Goal: Complete application form: Complete application form

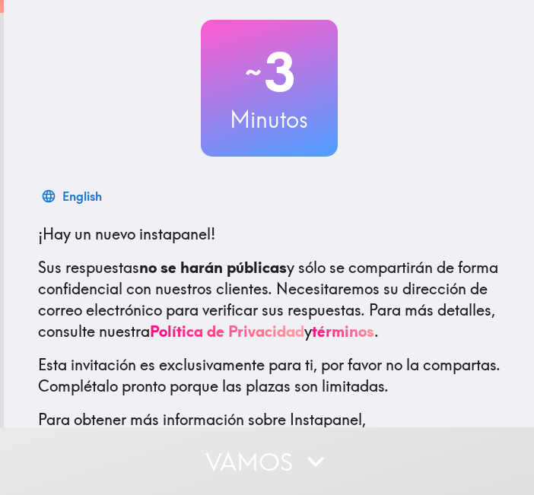
scroll to position [159, 0]
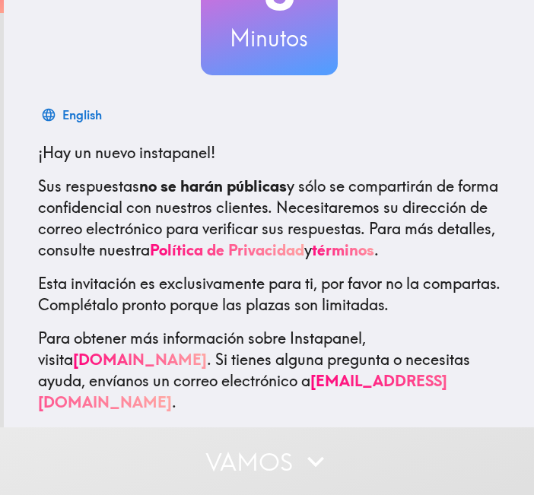
click at [363, 451] on button "Vamos" at bounding box center [267, 461] width 534 height 68
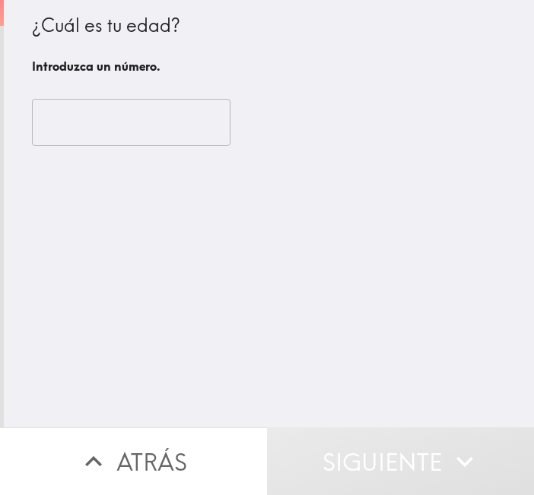
click at [361, 449] on button "Siguiente" at bounding box center [400, 461] width 267 height 68
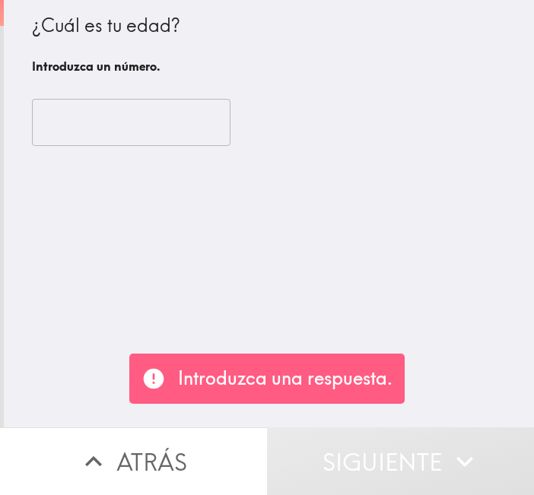
click at [141, 132] on input "number" at bounding box center [131, 122] width 199 height 47
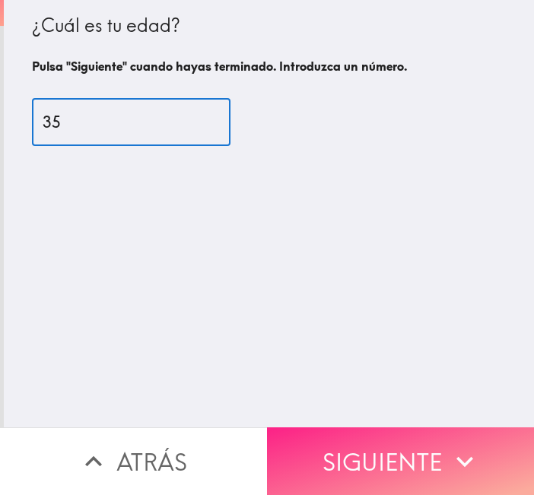
type input "35"
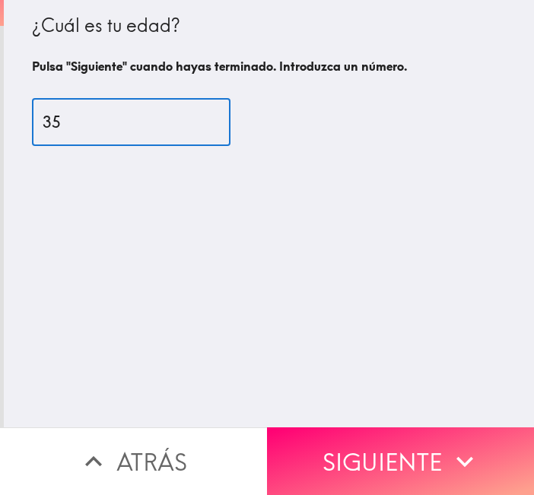
drag, startPoint x: 404, startPoint y: 453, endPoint x: 386, endPoint y: 407, distance: 49.9
click at [403, 450] on button "Siguiente" at bounding box center [400, 461] width 267 height 68
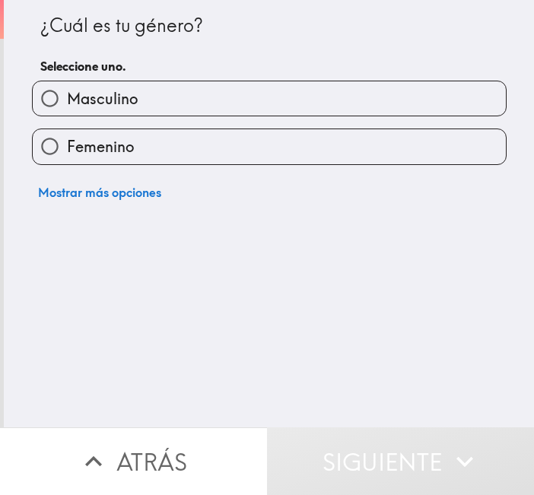
click at [134, 91] on label "Masculino" at bounding box center [269, 98] width 473 height 34
click at [67, 91] on input "Masculino" at bounding box center [50, 98] width 34 height 34
radio input "true"
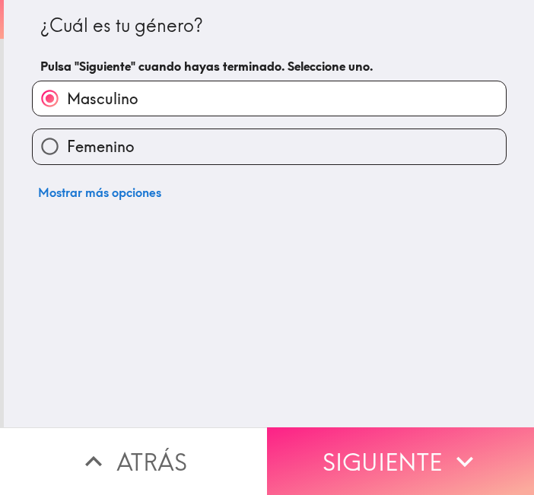
click at [421, 468] on button "Siguiente" at bounding box center [400, 461] width 267 height 68
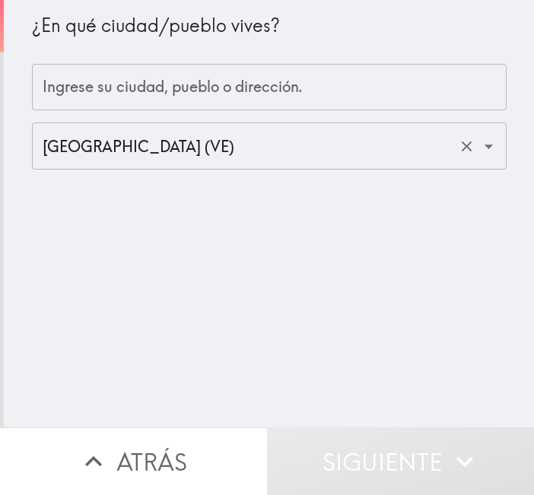
click at [139, 149] on input "[GEOGRAPHIC_DATA] (VE)" at bounding box center [248, 145] width 418 height 33
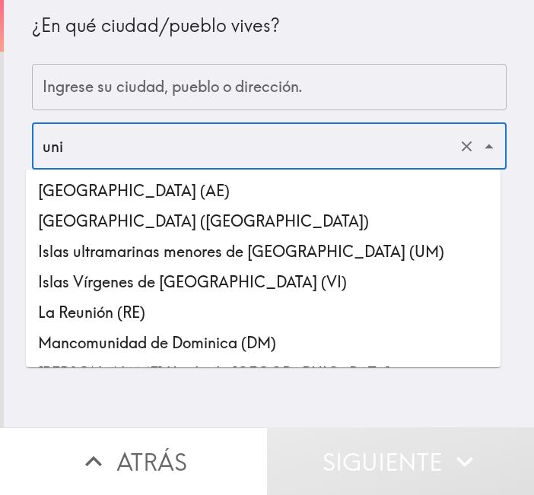
click at [169, 224] on li "[GEOGRAPHIC_DATA] ([GEOGRAPHIC_DATA])" at bounding box center [263, 221] width 475 height 30
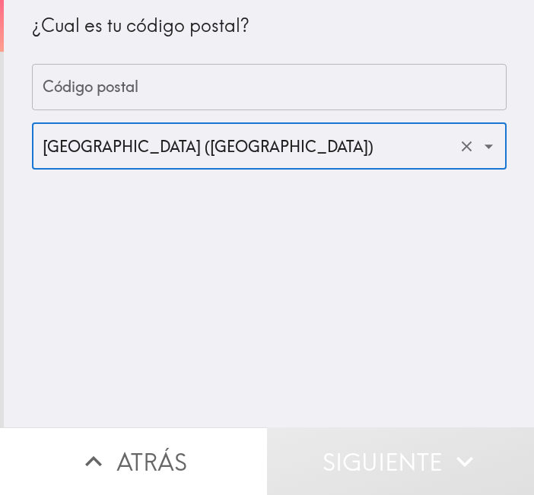
type input "[GEOGRAPHIC_DATA] ([GEOGRAPHIC_DATA])"
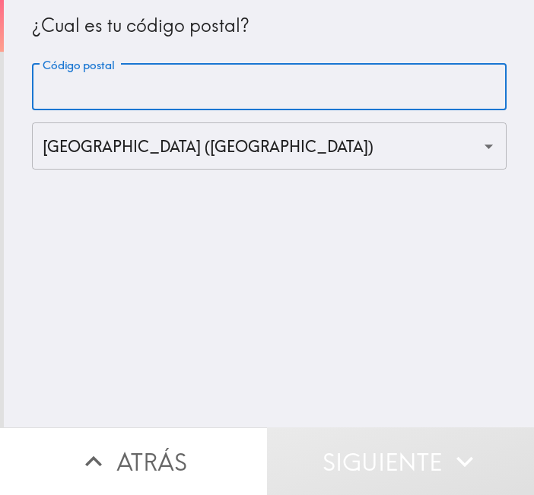
click at [153, 84] on input "Código postal" at bounding box center [269, 87] width 475 height 47
drag, startPoint x: 43, startPoint y: 89, endPoint x: 56, endPoint y: 89, distance: 12.9
click at [56, 89] on input "1001" at bounding box center [269, 87] width 475 height 47
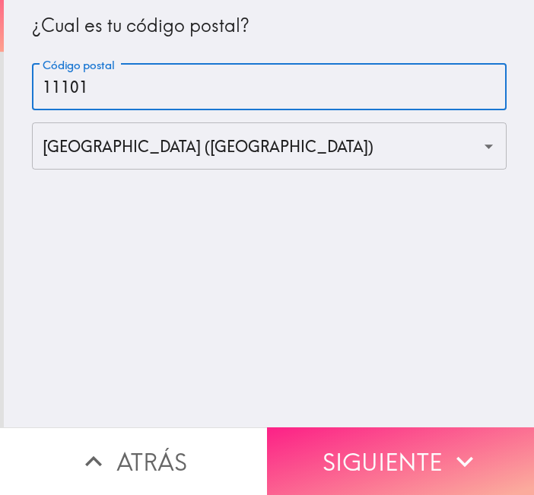
type input "11101"
click at [395, 427] on button "Siguiente" at bounding box center [400, 461] width 267 height 68
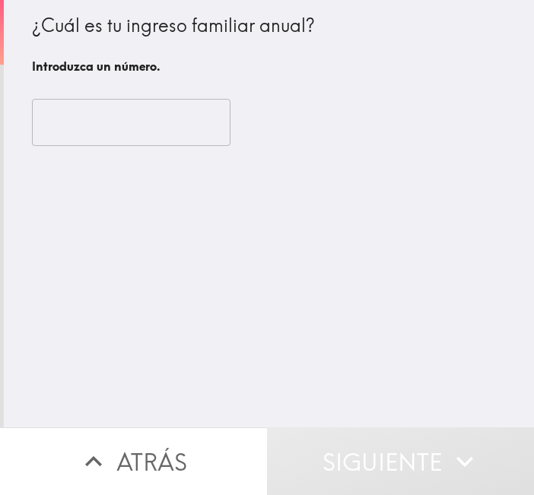
click at [129, 125] on input "number" at bounding box center [131, 122] width 199 height 47
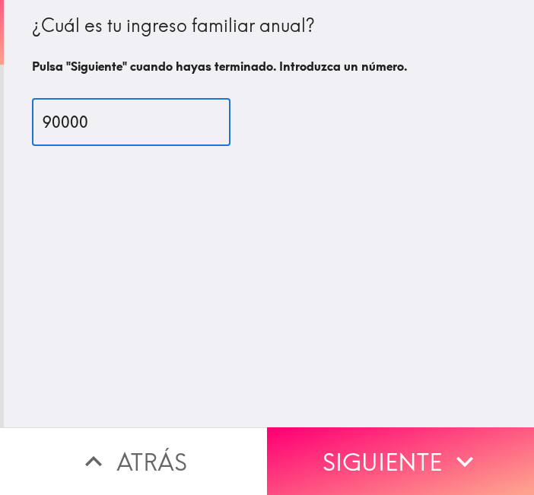
type input "90000"
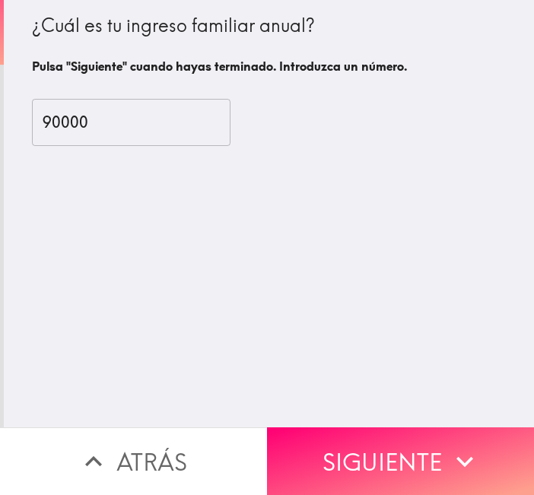
click at [431, 437] on button "Siguiente" at bounding box center [400, 461] width 267 height 68
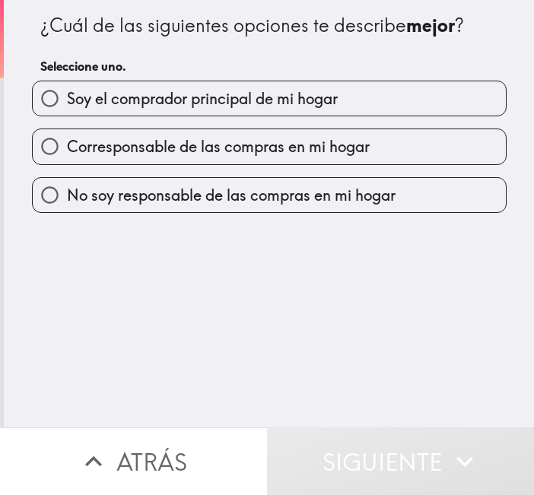
click at [200, 110] on label "Soy el comprador principal de mi hogar" at bounding box center [269, 98] width 473 height 34
click at [67, 110] on input "Soy el comprador principal de mi hogar" at bounding box center [50, 98] width 34 height 34
radio input "true"
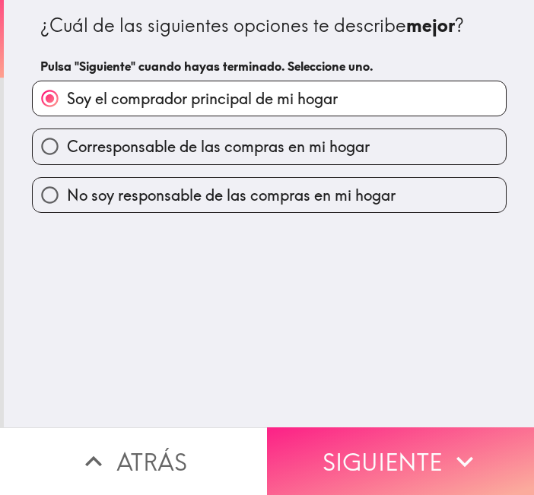
drag, startPoint x: 370, startPoint y: 456, endPoint x: 367, endPoint y: 414, distance: 42.7
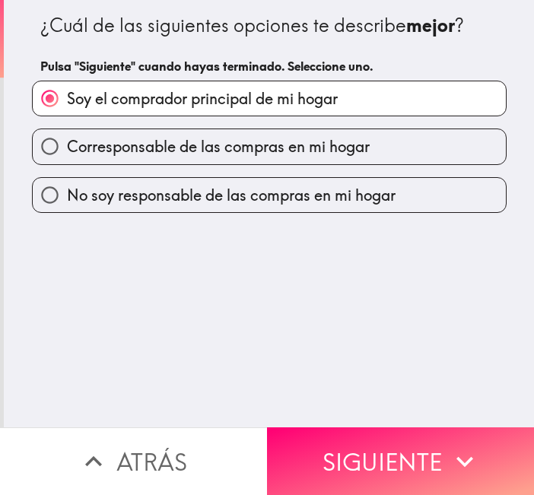
click at [369, 456] on button "Siguiente" at bounding box center [400, 461] width 267 height 68
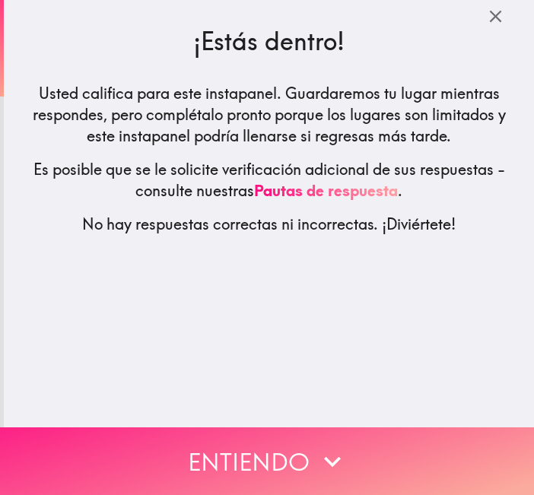
click at [257, 429] on button "Entiendo" at bounding box center [267, 461] width 534 height 68
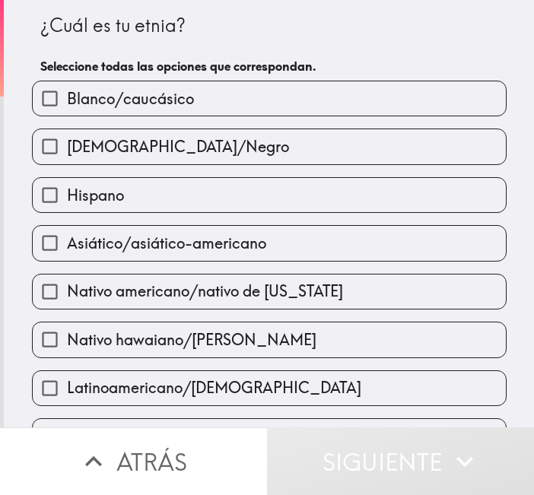
click at [132, 95] on span "Blanco/caucásico" at bounding box center [130, 98] width 127 height 21
click at [67, 95] on input "Blanco/caucásico" at bounding box center [50, 98] width 34 height 34
checkbox input "true"
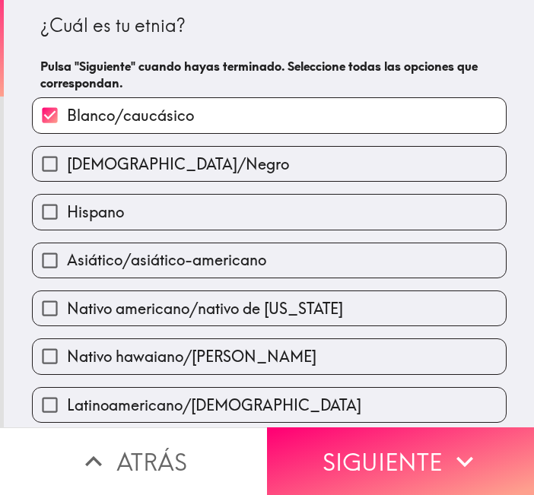
drag, startPoint x: 140, startPoint y: 209, endPoint x: 165, endPoint y: 234, distance: 35.0
click at [141, 211] on label "Hispano" at bounding box center [269, 212] width 473 height 34
click at [67, 211] on input "Hispano" at bounding box center [50, 212] width 34 height 34
checkbox input "true"
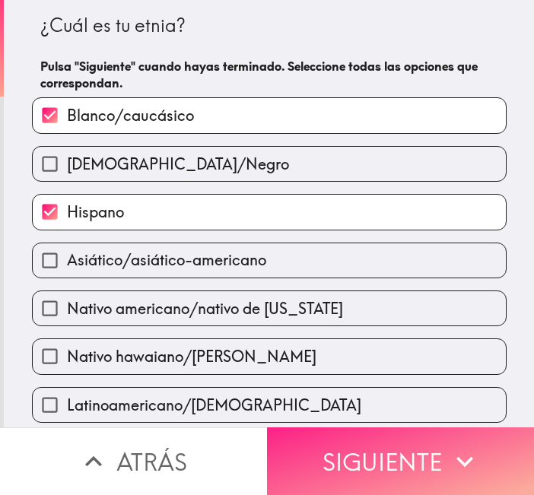
click at [409, 452] on button "Siguiente" at bounding box center [400, 461] width 267 height 68
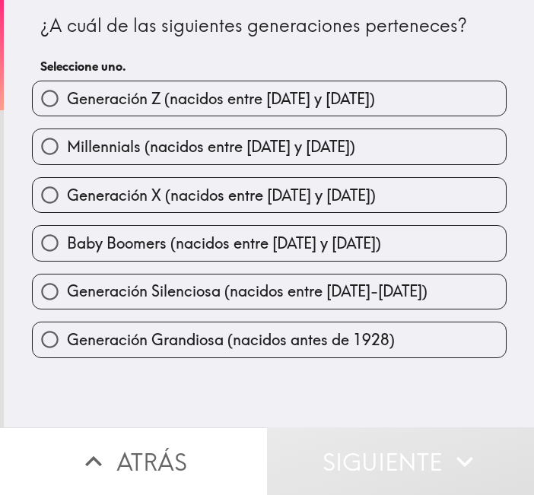
click at [192, 145] on span "Millennials (nacidos entre [DATE] y [DATE])" at bounding box center [211, 146] width 288 height 21
click at [67, 145] on input "Millennials (nacidos entre [DATE] y [DATE])" at bounding box center [50, 146] width 34 height 34
radio input "true"
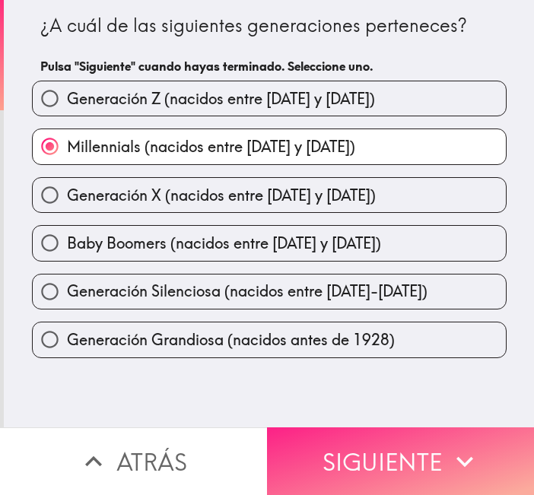
click at [408, 458] on button "Siguiente" at bounding box center [400, 461] width 267 height 68
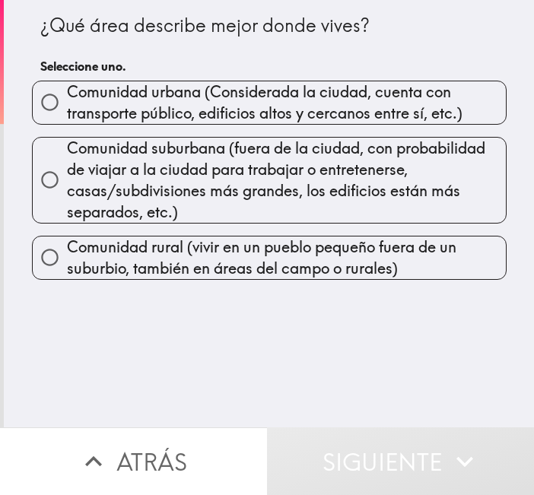
click at [151, 100] on span "Comunidad urbana (Considerada la ciudad, cuenta con transporte público, edifici…" at bounding box center [286, 102] width 439 height 43
click at [67, 100] on input "Comunidad urbana (Considerada la ciudad, cuenta con transporte público, edifici…" at bounding box center [50, 102] width 34 height 34
radio input "true"
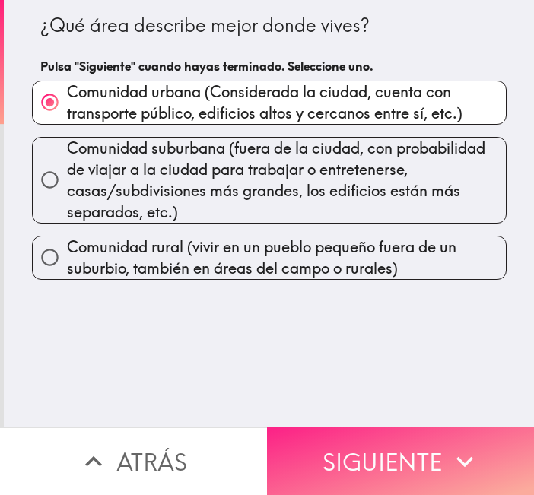
click at [380, 443] on button "Siguiente" at bounding box center [400, 461] width 267 height 68
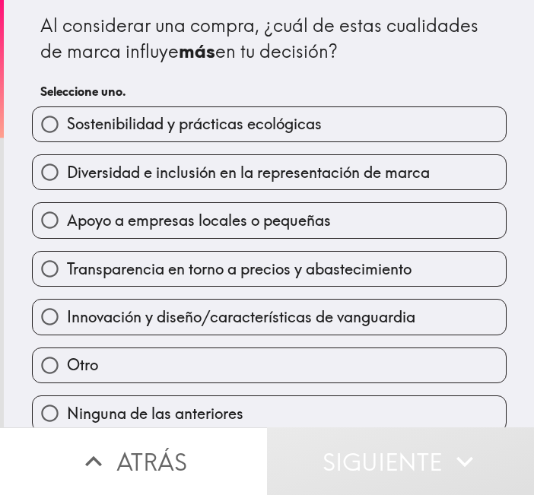
click at [197, 170] on span "Diversidad e inclusión en la representación de marca" at bounding box center [248, 172] width 363 height 21
click at [67, 170] on input "Diversidad e inclusión en la representación de marca" at bounding box center [50, 172] width 34 height 34
radio input "true"
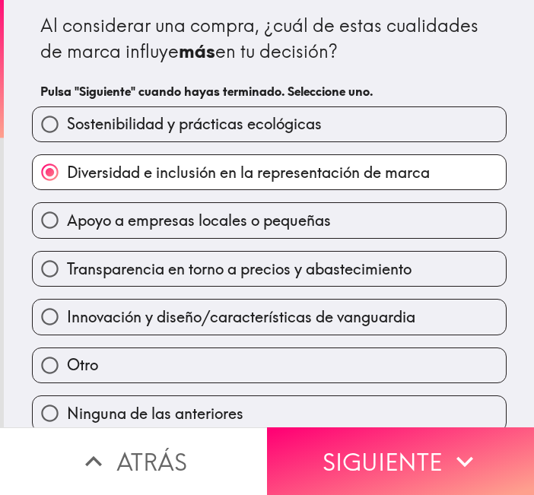
scroll to position [16, 0]
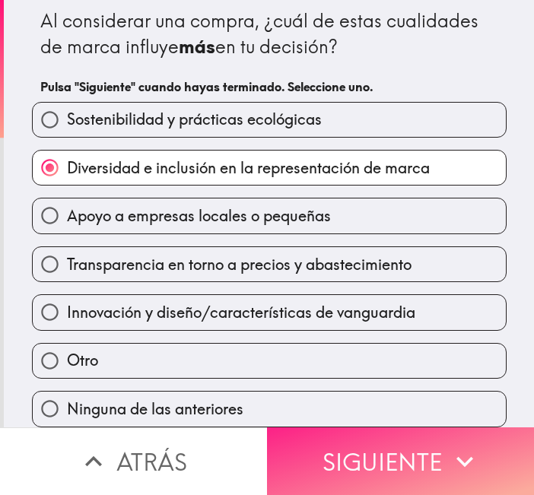
click at [384, 440] on button "Siguiente" at bounding box center [400, 461] width 267 height 68
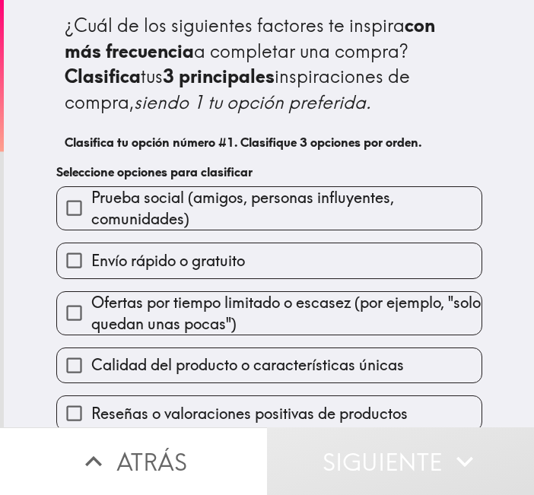
drag, startPoint x: 205, startPoint y: 213, endPoint x: 205, endPoint y: 256, distance: 42.6
click at [205, 215] on span "Prueba social (amigos, personas influyentes, comunidades)" at bounding box center [286, 208] width 390 height 43
click at [91, 215] on input "Prueba social (amigos, personas influyentes, comunidades)" at bounding box center [74, 208] width 34 height 34
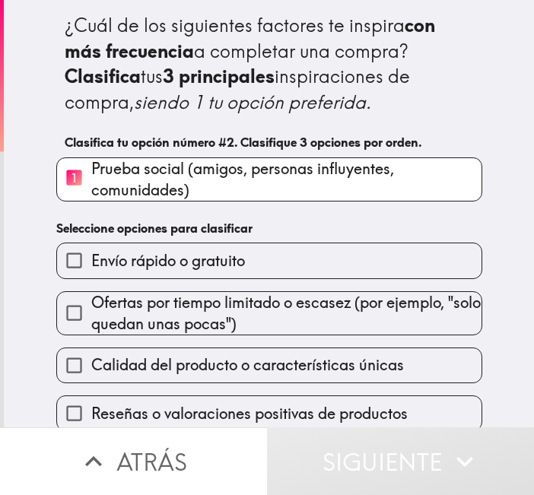
drag, startPoint x: 205, startPoint y: 262, endPoint x: 210, endPoint y: 314, distance: 51.9
click at [205, 265] on span "Envío rápido o gratuito" at bounding box center [168, 260] width 154 height 21
click at [91, 265] on input "Envío rápido o gratuito" at bounding box center [74, 260] width 34 height 34
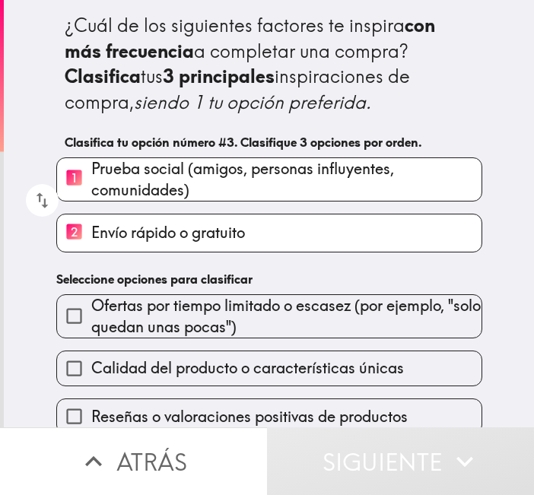
click at [210, 314] on span "Ofertas por tiempo limitado o escasez (por ejemplo, "solo quedan unas pocas")" at bounding box center [286, 316] width 390 height 43
click at [91, 314] on input "Ofertas por tiempo limitado o escasez (por ejemplo, "solo quedan unas pocas")" at bounding box center [74, 316] width 34 height 34
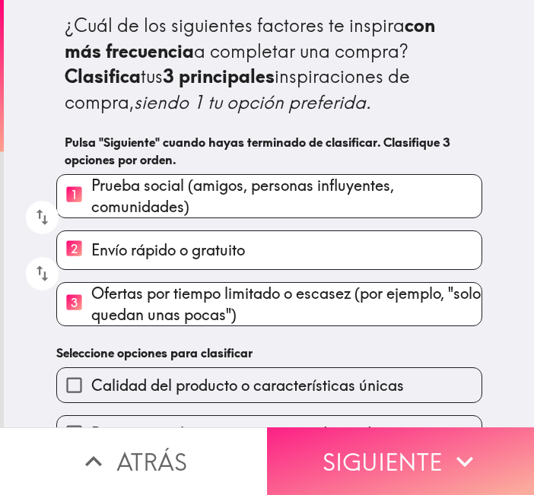
click at [391, 459] on button "Siguiente" at bounding box center [400, 461] width 267 height 68
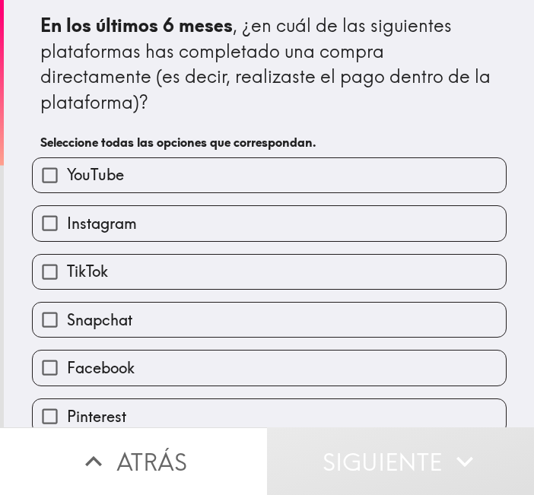
click at [157, 158] on label "YouTube" at bounding box center [269, 175] width 473 height 34
click at [67, 158] on input "YouTube" at bounding box center [50, 175] width 34 height 34
checkbox input "true"
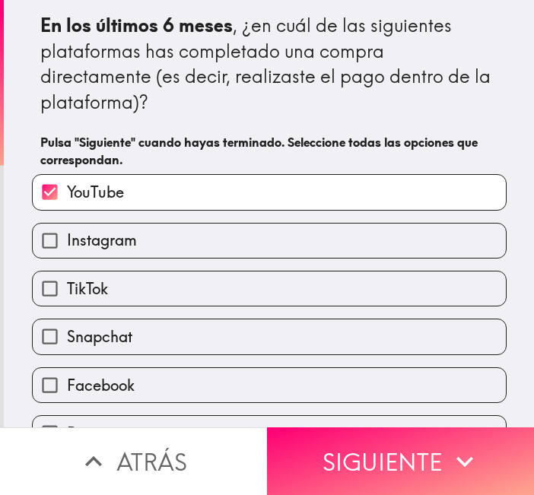
drag, startPoint x: 145, startPoint y: 183, endPoint x: 135, endPoint y: 224, distance: 41.5
click at [145, 186] on div "YouTube Instagram TikTok Snapchat Facebook Pinterest Ninguna de las anteriores" at bounding box center [263, 331] width 487 height 338
drag, startPoint x: 126, startPoint y: 250, endPoint x: 126, endPoint y: 261, distance: 10.6
click at [126, 272] on label "TikTok" at bounding box center [269, 289] width 473 height 34
click at [67, 272] on input "TikTok" at bounding box center [50, 289] width 34 height 34
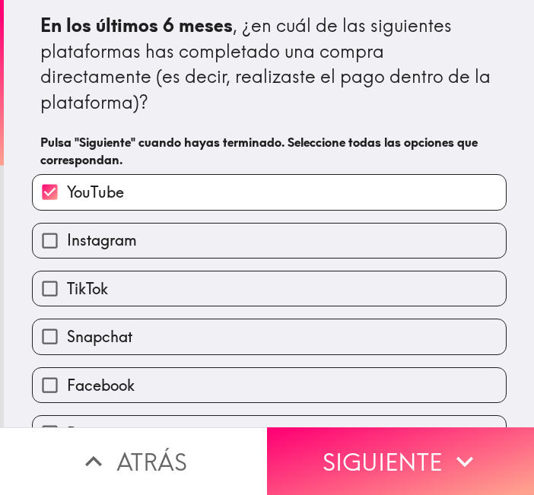
checkbox input "true"
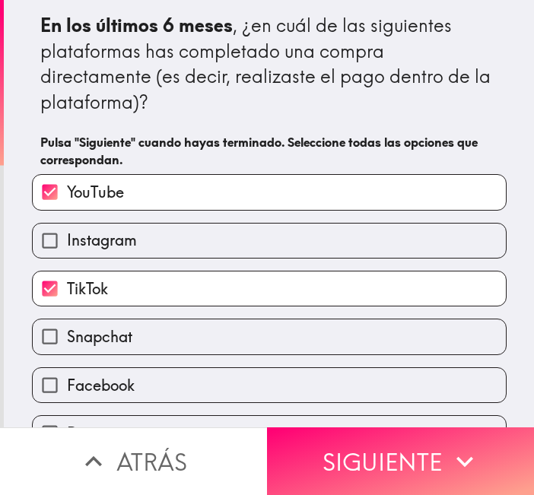
drag, startPoint x: 124, startPoint y: 288, endPoint x: 122, endPoint y: 332, distance: 43.4
click at [122, 307] on div "Snapchat" at bounding box center [263, 331] width 487 height 48
click at [122, 355] on div "Facebook" at bounding box center [263, 379] width 487 height 48
click at [97, 230] on span "Instagram" at bounding box center [102, 240] width 70 height 21
click at [67, 224] on input "Instagram" at bounding box center [50, 241] width 34 height 34
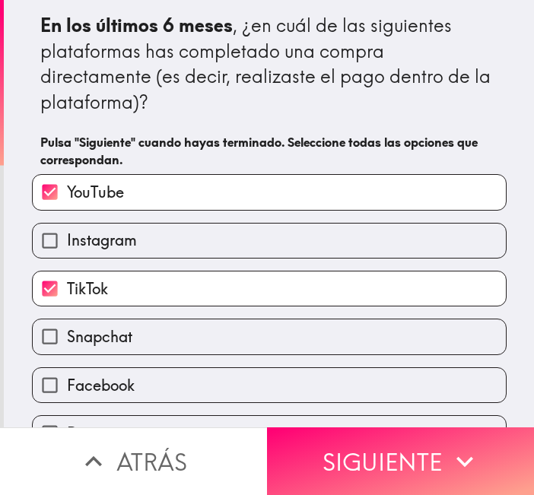
checkbox input "true"
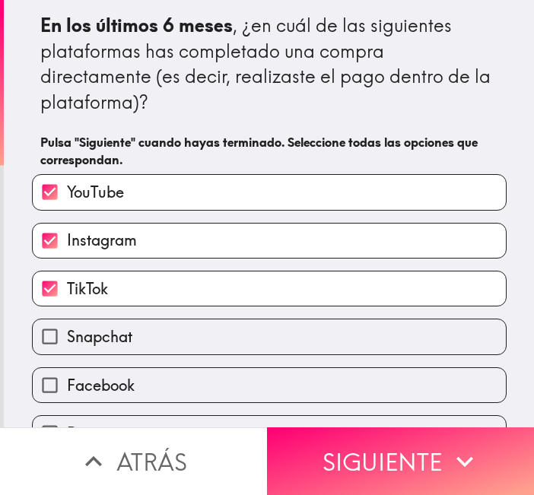
click at [122, 375] on span "Facebook" at bounding box center [101, 385] width 68 height 21
click at [67, 368] on input "Facebook" at bounding box center [50, 385] width 34 height 34
checkbox input "true"
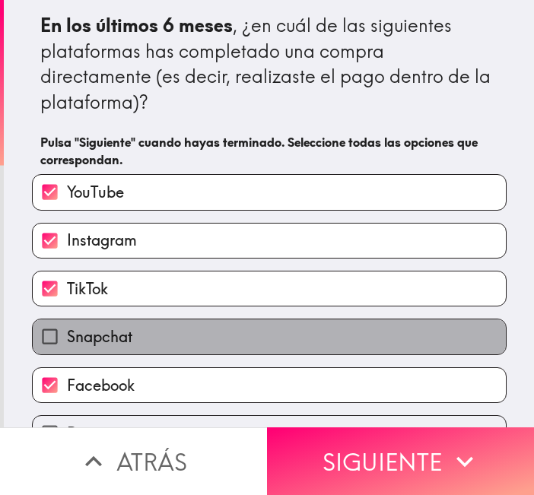
drag, startPoint x: 122, startPoint y: 317, endPoint x: 143, endPoint y: 290, distance: 34.2
click at [123, 319] on label "Snapchat" at bounding box center [269, 336] width 473 height 34
click at [67, 319] on input "Snapchat" at bounding box center [50, 336] width 34 height 34
checkbox input "true"
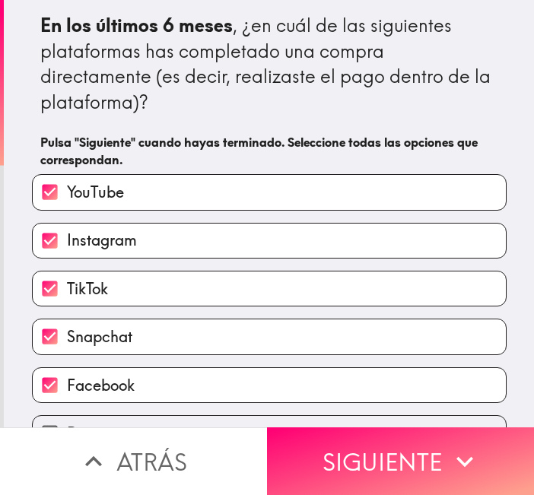
scroll to position [59, 0]
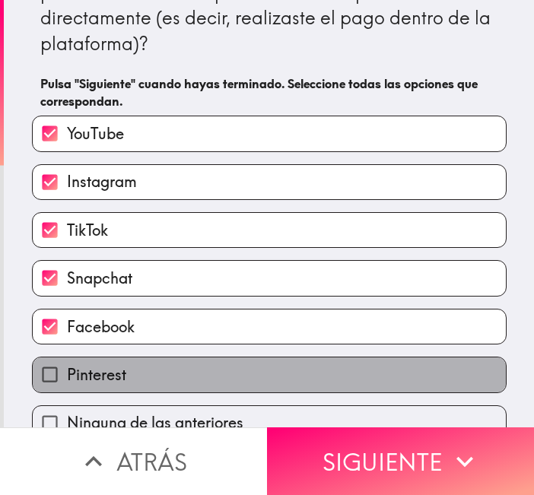
click at [132, 357] on label "Pinterest" at bounding box center [269, 374] width 473 height 34
click at [67, 357] on input "Pinterest" at bounding box center [50, 374] width 34 height 34
checkbox input "true"
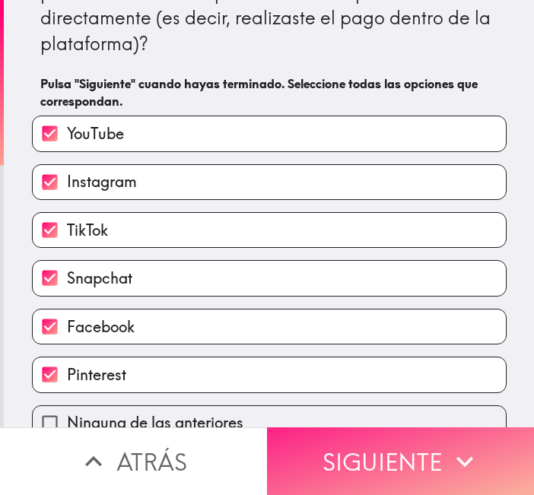
click at [328, 446] on button "Siguiente" at bounding box center [400, 461] width 267 height 68
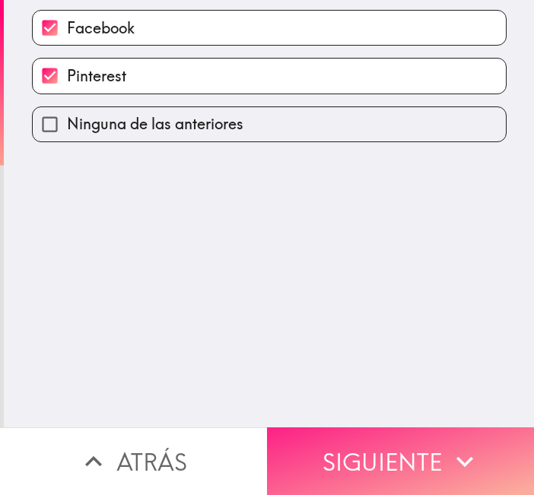
scroll to position [0, 0]
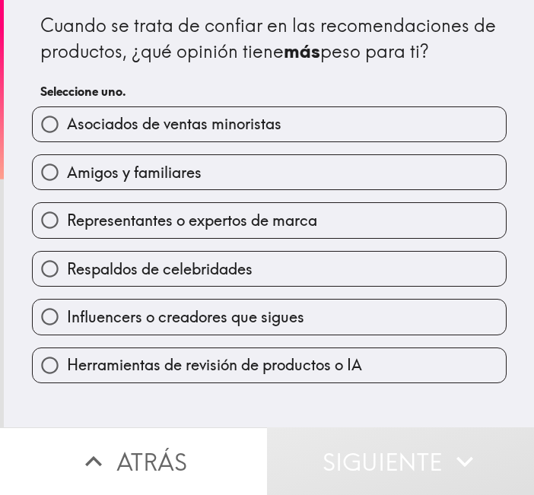
click at [173, 176] on span "Amigos y familiares" at bounding box center [134, 172] width 135 height 21
click at [67, 176] on input "Amigos y familiares" at bounding box center [50, 172] width 34 height 34
radio input "true"
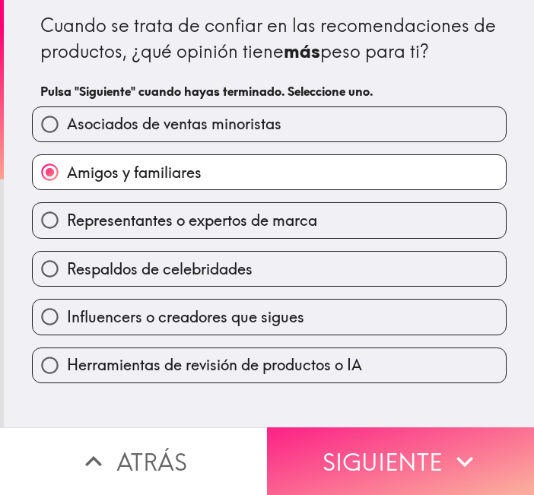
click at [390, 459] on button "Siguiente" at bounding box center [400, 461] width 267 height 68
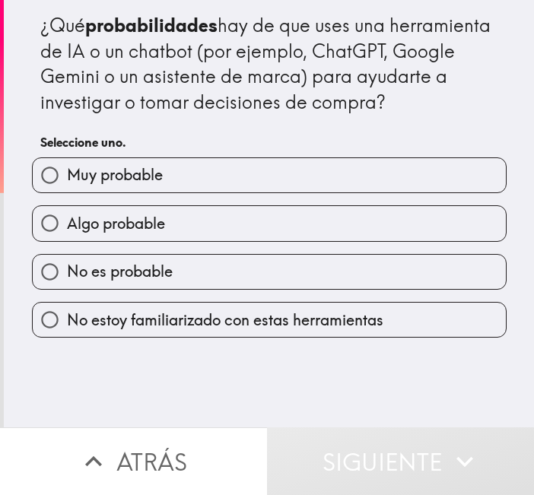
click at [151, 179] on span "Muy probable" at bounding box center [115, 174] width 96 height 21
click at [67, 179] on input "Muy probable" at bounding box center [50, 175] width 34 height 34
radio input "true"
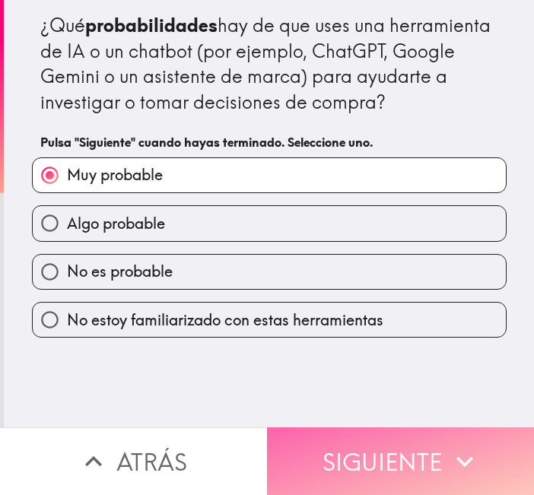
click at [421, 457] on button "Siguiente" at bounding box center [400, 461] width 267 height 68
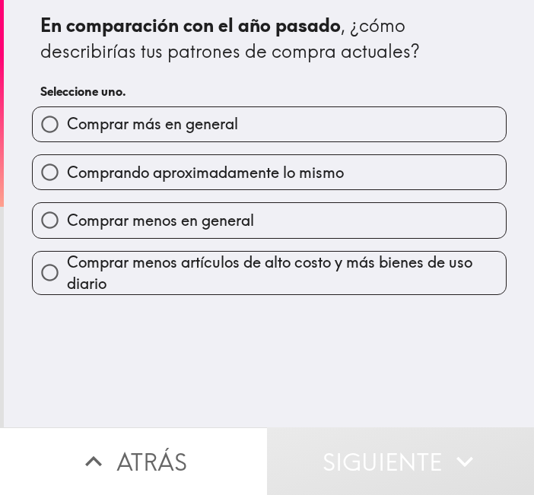
click at [179, 129] on span "Comprar más en general" at bounding box center [152, 123] width 171 height 21
click at [67, 129] on input "Comprar más en general" at bounding box center [50, 124] width 34 height 34
radio input "true"
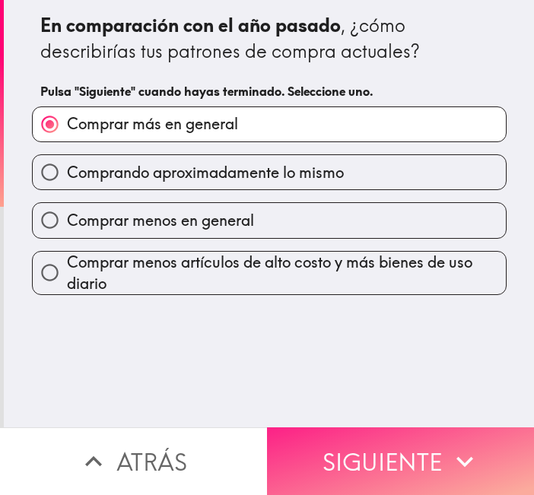
click at [386, 446] on button "Siguiente" at bounding box center [400, 461] width 267 height 68
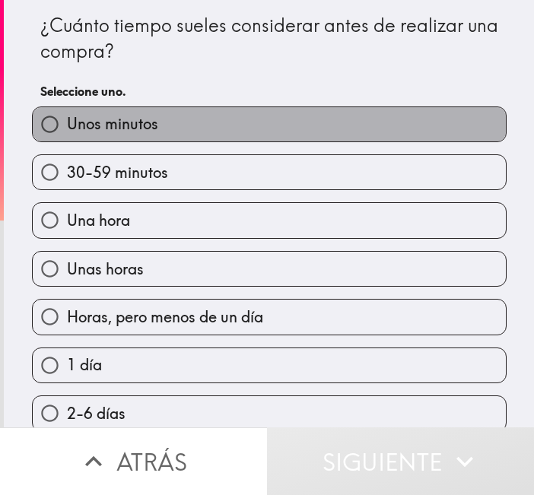
click at [174, 133] on label "Unos minutos" at bounding box center [269, 124] width 473 height 34
click at [67, 133] on input "Unos minutos" at bounding box center [50, 124] width 34 height 34
radio input "true"
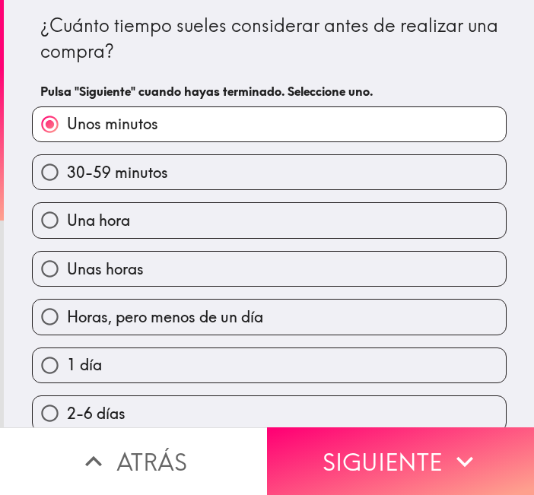
click at [164, 217] on label "Una hora" at bounding box center [269, 220] width 473 height 34
click at [67, 217] on input "Una hora" at bounding box center [50, 220] width 34 height 34
radio input "true"
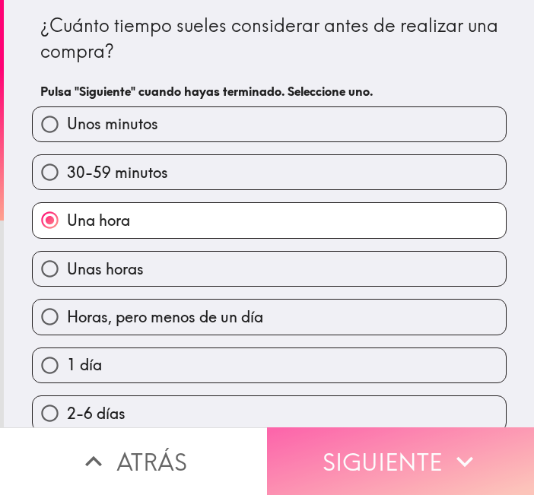
click at [433, 451] on button "Siguiente" at bounding box center [400, 461] width 267 height 68
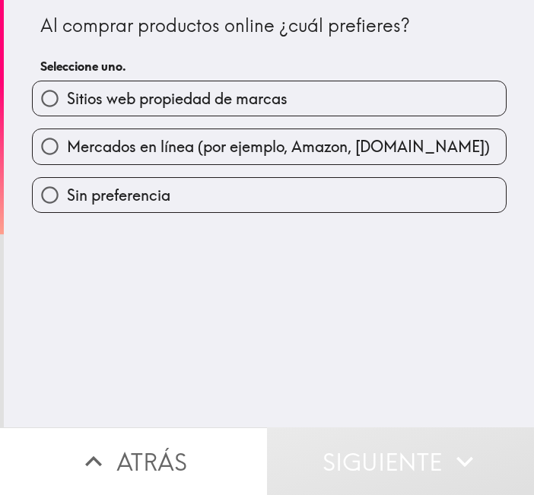
click at [224, 144] on span "Mercados en línea (por ejemplo, Amazon, [DOMAIN_NAME])" at bounding box center [278, 146] width 423 height 21
click at [67, 144] on input "Mercados en línea (por ejemplo, Amazon, [DOMAIN_NAME])" at bounding box center [50, 146] width 34 height 34
radio input "true"
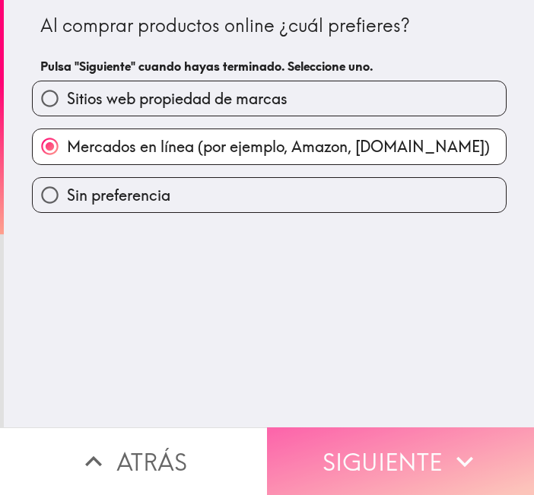
click at [418, 454] on button "Siguiente" at bounding box center [400, 461] width 267 height 68
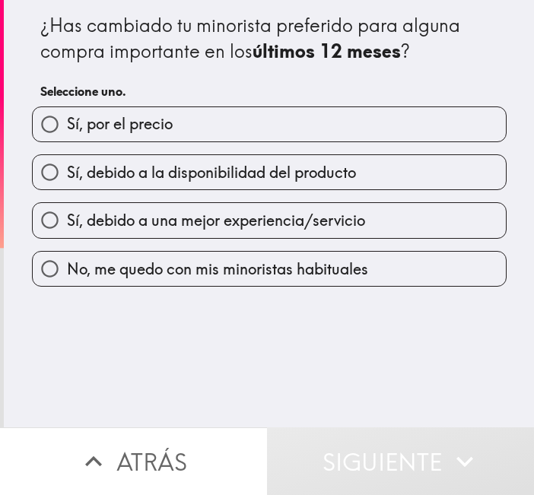
drag, startPoint x: 188, startPoint y: 127, endPoint x: 271, endPoint y: 253, distance: 150.4
click at [189, 128] on label "Sí, por el precio" at bounding box center [269, 124] width 473 height 34
click at [67, 128] on input "Sí, por el precio" at bounding box center [50, 124] width 34 height 34
radio input "true"
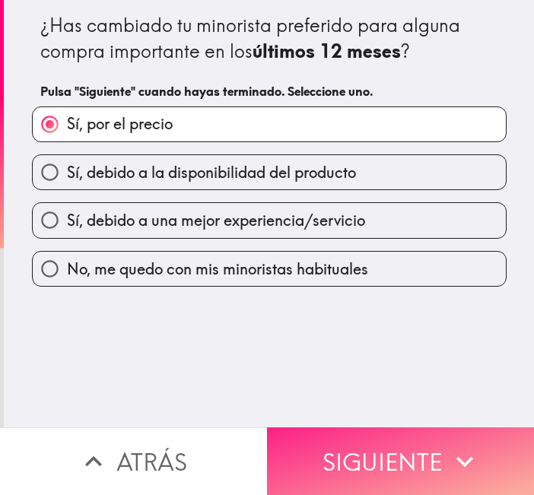
click at [387, 449] on button "Siguiente" at bounding box center [400, 461] width 267 height 68
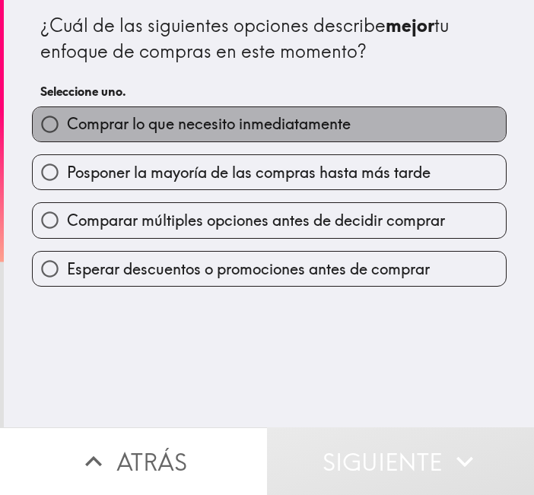
click at [169, 128] on span "Comprar lo que necesito inmediatamente" at bounding box center [209, 123] width 284 height 21
click at [67, 128] on input "Comprar lo que necesito inmediatamente" at bounding box center [50, 124] width 34 height 34
radio input "true"
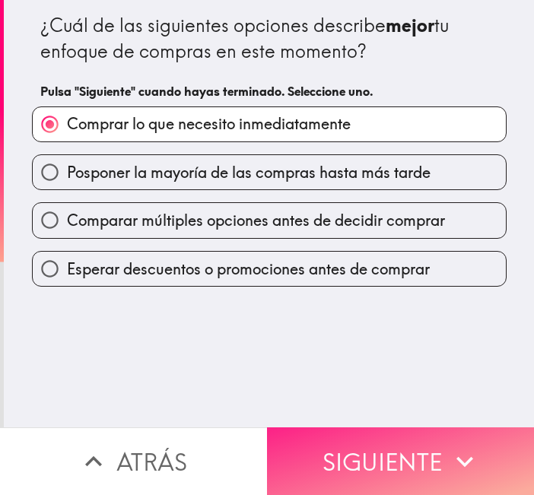
click at [403, 431] on button "Siguiente" at bounding box center [400, 461] width 267 height 68
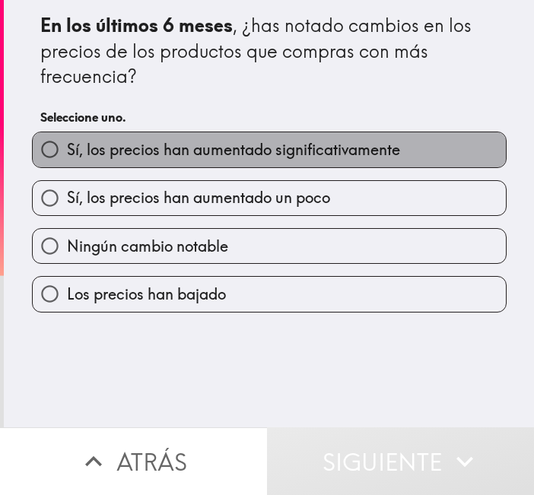
click at [202, 152] on span "Sí, los precios han aumentado significativamente" at bounding box center [233, 149] width 333 height 21
click at [67, 152] on input "Sí, los precios han aumentado significativamente" at bounding box center [50, 149] width 34 height 34
radio input "true"
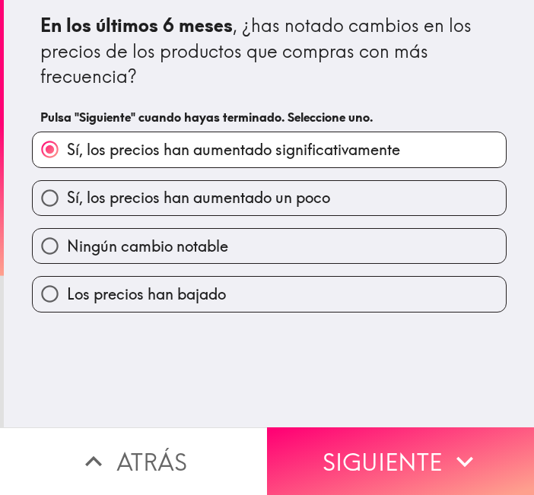
click at [239, 209] on label "Sí, los precios han aumentado un poco" at bounding box center [269, 198] width 473 height 34
click at [67, 209] on input "Sí, los precios han aumentado un poco" at bounding box center [50, 198] width 34 height 34
radio input "true"
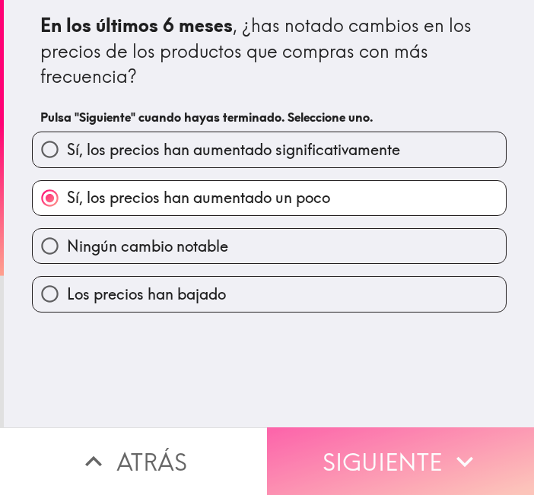
click at [386, 440] on button "Siguiente" at bounding box center [400, 461] width 267 height 68
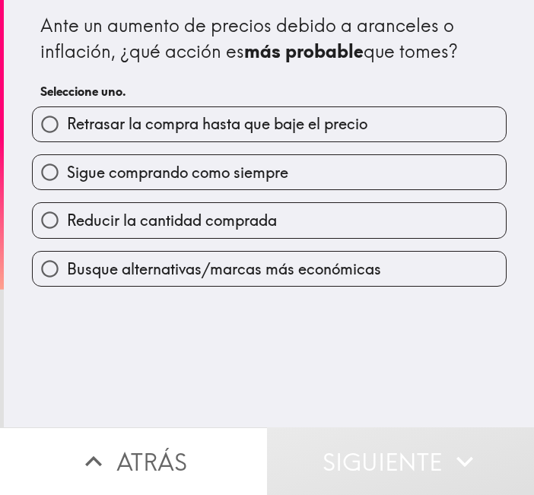
drag, startPoint x: 297, startPoint y: 166, endPoint x: 326, endPoint y: 241, distance: 80.7
click at [297, 167] on label "Sigue comprando como siempre" at bounding box center [269, 172] width 473 height 34
click at [67, 167] on input "Sigue comprando como siempre" at bounding box center [50, 172] width 34 height 34
radio input "true"
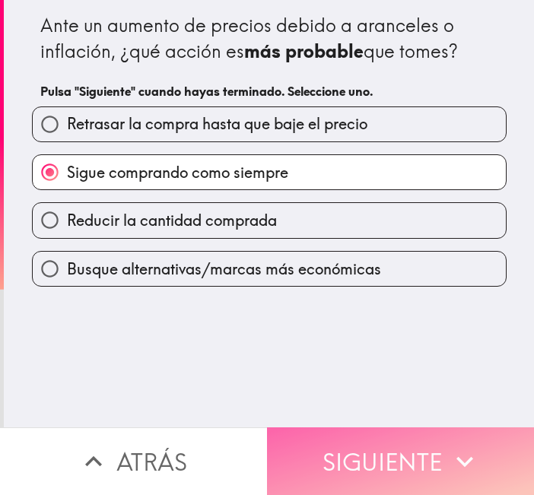
click at [398, 475] on button "Siguiente" at bounding box center [400, 461] width 267 height 68
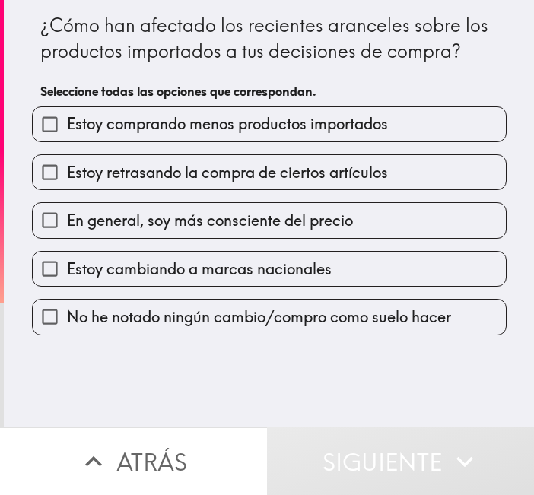
drag, startPoint x: 221, startPoint y: 132, endPoint x: 243, endPoint y: 143, distance: 24.2
click at [226, 133] on span "Estoy comprando menos productos importados" at bounding box center [227, 123] width 321 height 21
click at [67, 133] on input "Estoy comprando menos productos importados" at bounding box center [50, 124] width 34 height 34
checkbox input "true"
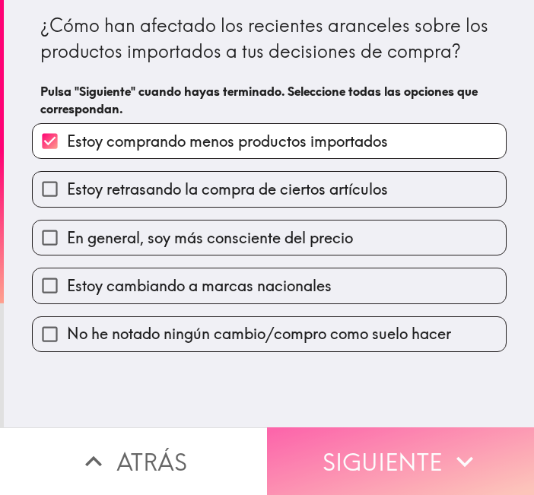
click at [437, 440] on button "Siguiente" at bounding box center [400, 461] width 267 height 68
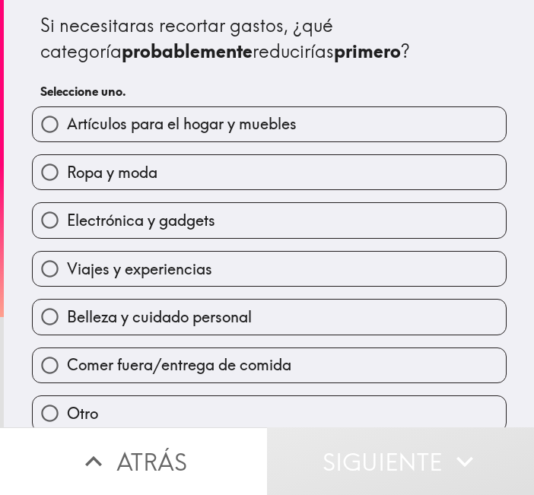
click at [159, 170] on label "Ropa y moda" at bounding box center [269, 172] width 473 height 34
click at [67, 170] on input "Ropa y moda" at bounding box center [50, 172] width 34 height 34
radio input "true"
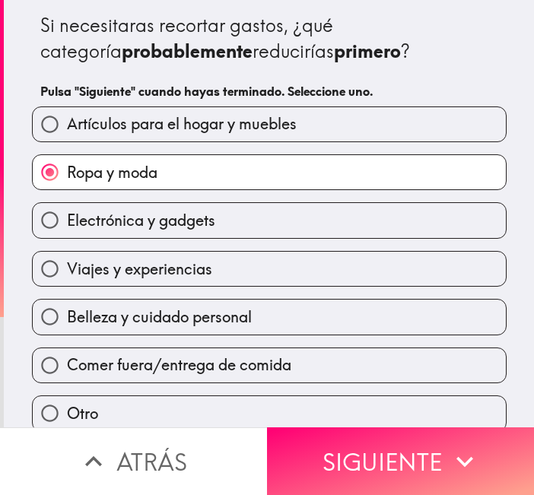
drag, startPoint x: 171, startPoint y: 211, endPoint x: 185, endPoint y: 267, distance: 57.2
click at [171, 215] on span "Electrónica y gadgets" at bounding box center [141, 220] width 148 height 21
click at [67, 215] on input "Electrónica y gadgets" at bounding box center [50, 220] width 34 height 34
radio input "true"
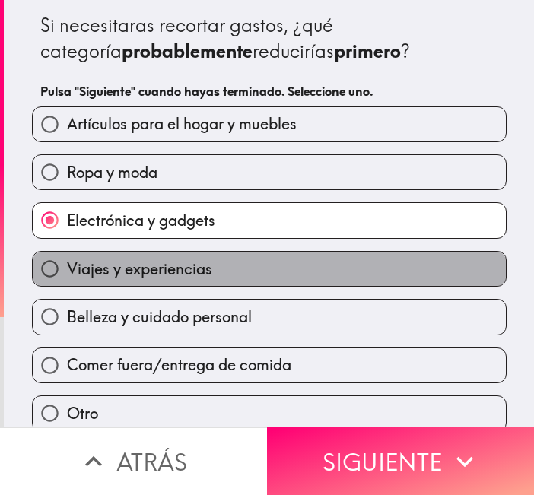
click at [185, 267] on span "Viajes y experiencias" at bounding box center [139, 269] width 145 height 21
click at [67, 267] on input "Viajes y experiencias" at bounding box center [50, 269] width 34 height 34
radio input "true"
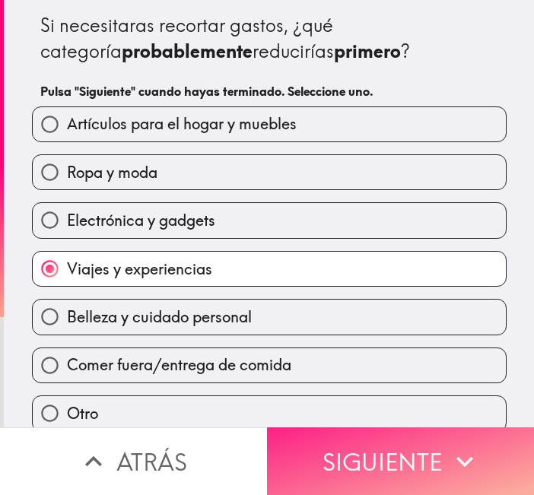
click at [373, 430] on button "Siguiente" at bounding box center [400, 461] width 267 height 68
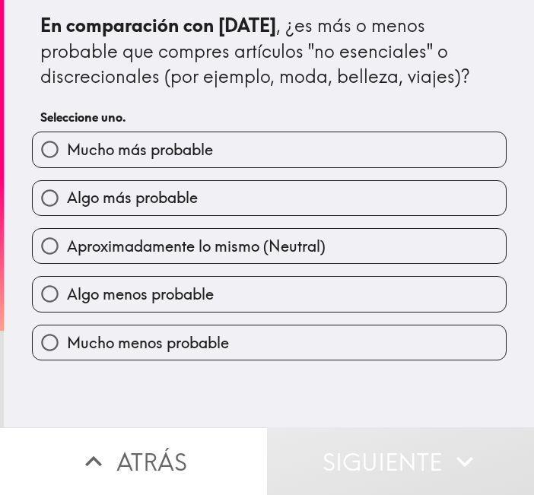
drag, startPoint x: 119, startPoint y: 150, endPoint x: 340, endPoint y: 408, distance: 339.9
click at [122, 153] on span "Mucho más probable" at bounding box center [140, 149] width 146 height 21
click at [67, 153] on input "Mucho más probable" at bounding box center [50, 149] width 34 height 34
radio input "true"
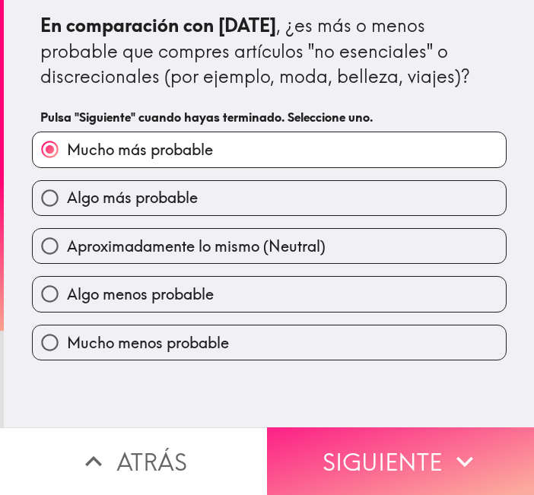
click at [392, 447] on button "Siguiente" at bounding box center [400, 461] width 267 height 68
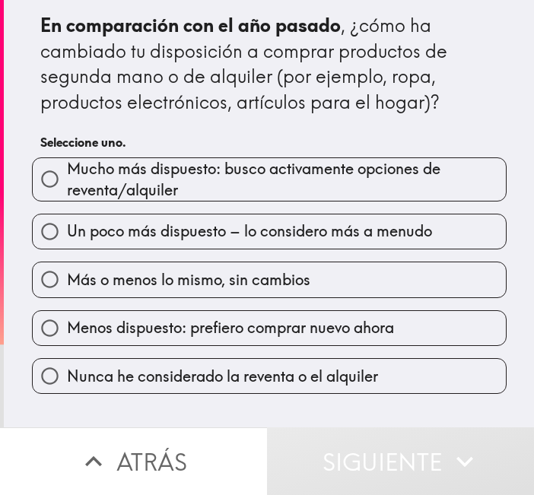
click at [154, 165] on span "Mucho más dispuesto: busco activamente opciones de reventa/alquiler" at bounding box center [286, 179] width 439 height 43
click at [67, 165] on input "Mucho más dispuesto: busco activamente opciones de reventa/alquiler" at bounding box center [50, 179] width 34 height 34
radio input "true"
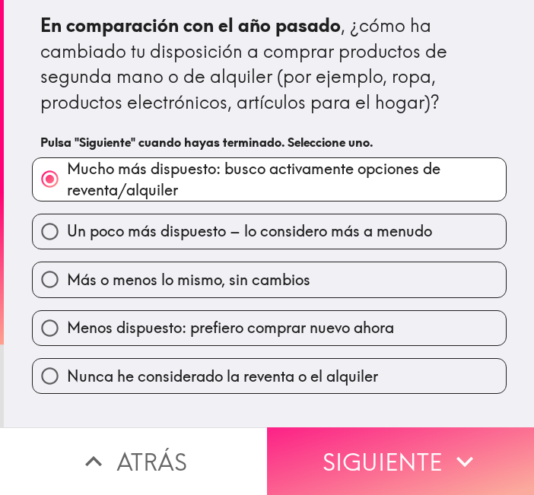
click at [358, 441] on button "Siguiente" at bounding box center [400, 461] width 267 height 68
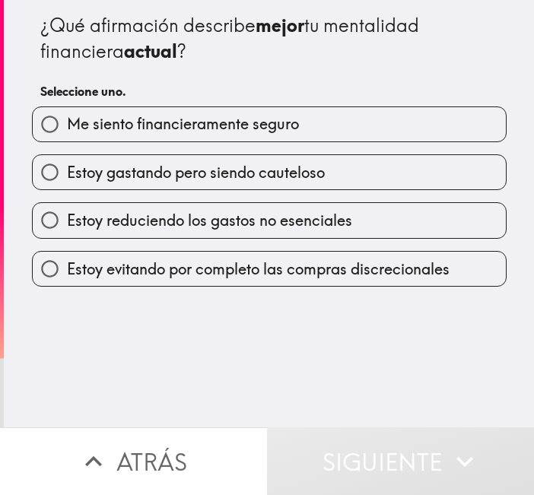
click at [168, 127] on span "Me siento financieramente seguro" at bounding box center [183, 123] width 232 height 21
click at [67, 127] on input "Me siento financieramente seguro" at bounding box center [50, 124] width 34 height 34
radio input "true"
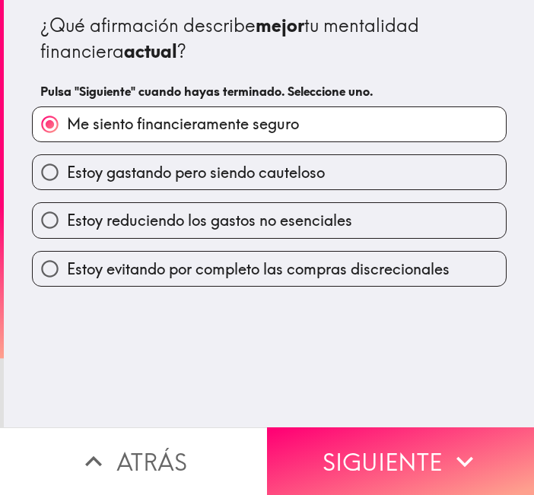
click at [201, 176] on span "Estoy gastando pero siendo cauteloso" at bounding box center [196, 172] width 258 height 21
click at [67, 176] on input "Estoy gastando pero siendo cauteloso" at bounding box center [50, 172] width 34 height 34
radio input "true"
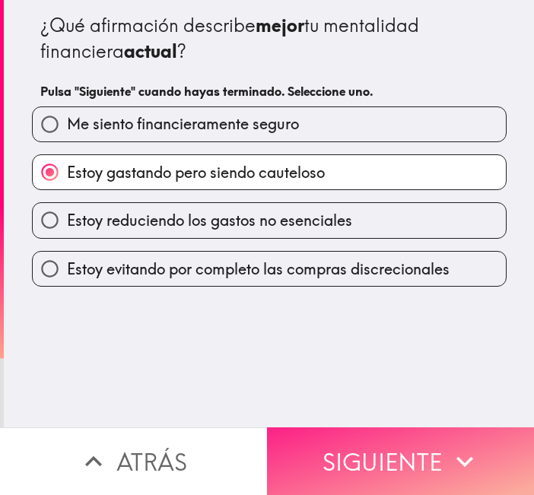
click at [394, 440] on button "Siguiente" at bounding box center [400, 461] width 267 height 68
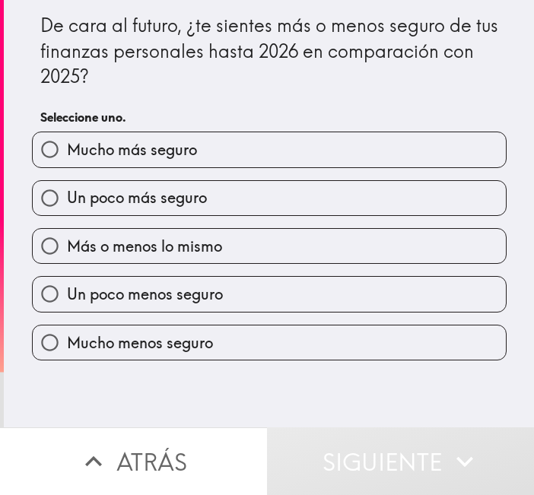
click at [156, 192] on span "Un poco más seguro" at bounding box center [137, 197] width 140 height 21
click at [67, 192] on input "Un poco más seguro" at bounding box center [50, 198] width 34 height 34
radio input "true"
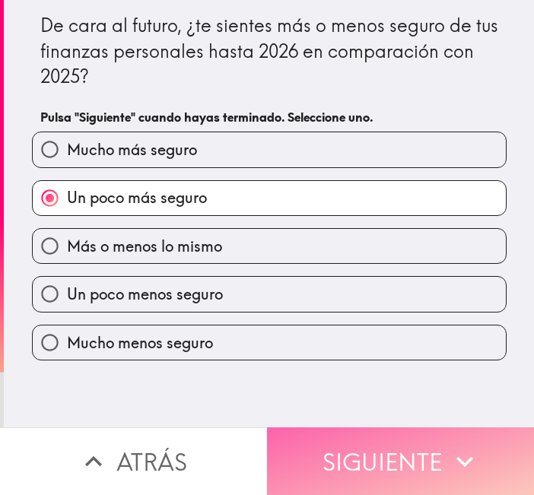
click at [370, 460] on button "Siguiente" at bounding box center [400, 461] width 267 height 68
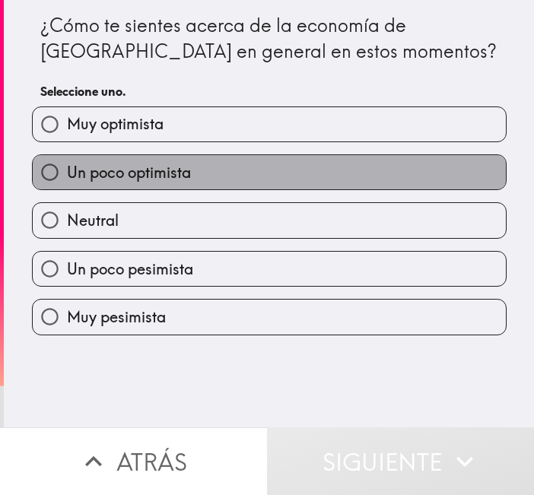
click at [182, 173] on label "Un poco optimista" at bounding box center [269, 172] width 473 height 34
click at [67, 173] on input "Un poco optimista" at bounding box center [50, 172] width 34 height 34
radio input "true"
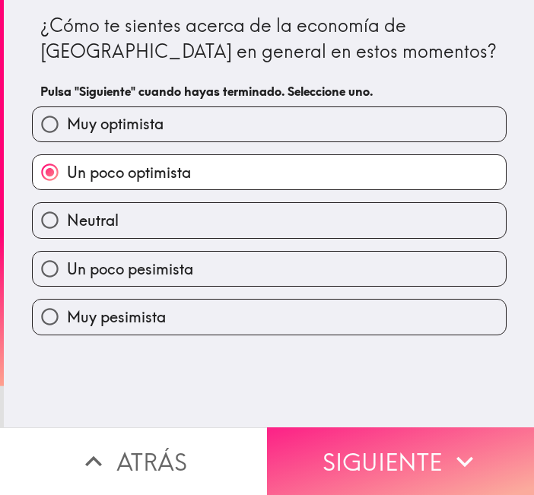
click at [351, 447] on button "Siguiente" at bounding box center [400, 461] width 267 height 68
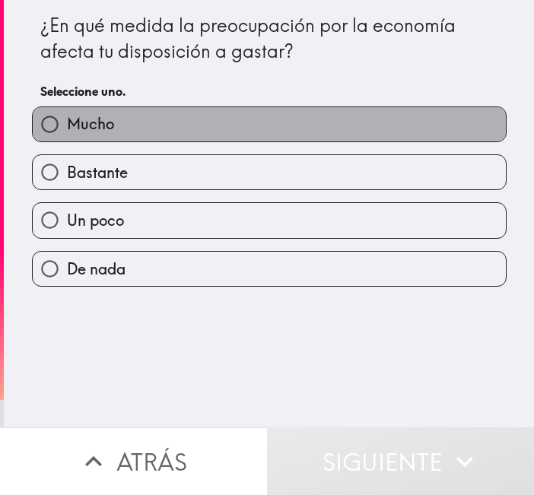
click at [135, 128] on label "Mucho" at bounding box center [269, 124] width 473 height 34
click at [67, 128] on input "Mucho" at bounding box center [50, 124] width 34 height 34
radio input "true"
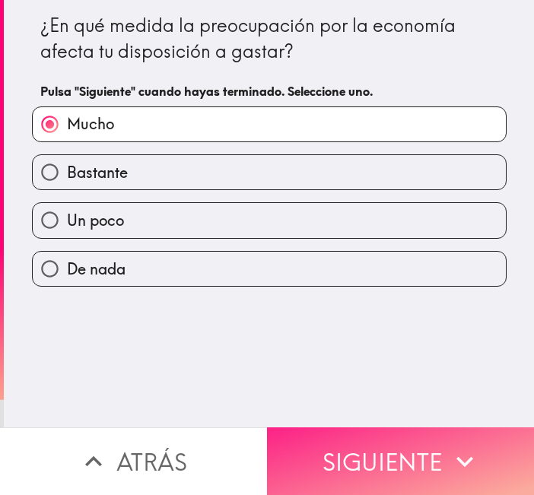
click at [360, 433] on button "Siguiente" at bounding box center [400, 461] width 267 height 68
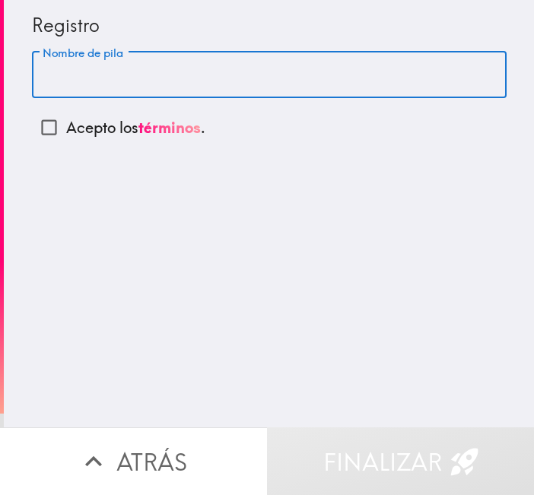
click at [123, 81] on input "Nombre de pila" at bounding box center [269, 75] width 475 height 47
type input "A"
type input "[PERSON_NAME]"
click at [49, 118] on input "Acepto los términos ." at bounding box center [49, 127] width 34 height 34
checkbox input "true"
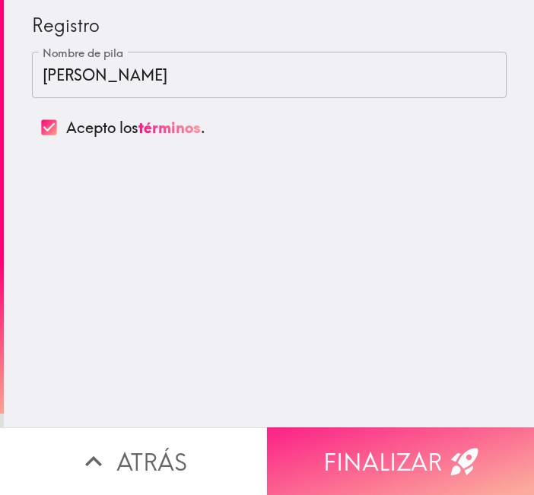
click at [366, 429] on button "Finalizar" at bounding box center [400, 461] width 267 height 68
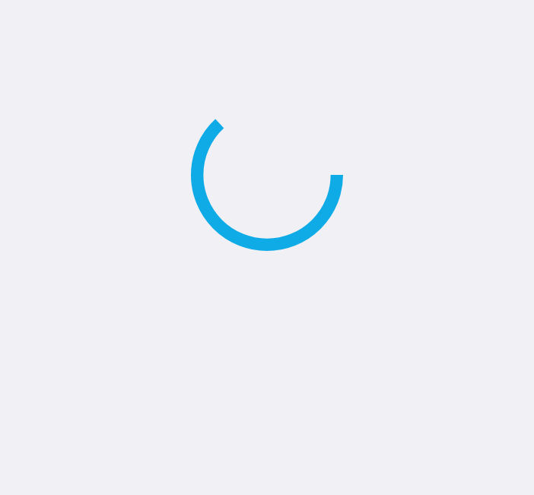
click at [424, 221] on main at bounding box center [267, 247] width 534 height 495
